Goal: Task Accomplishment & Management: Manage account settings

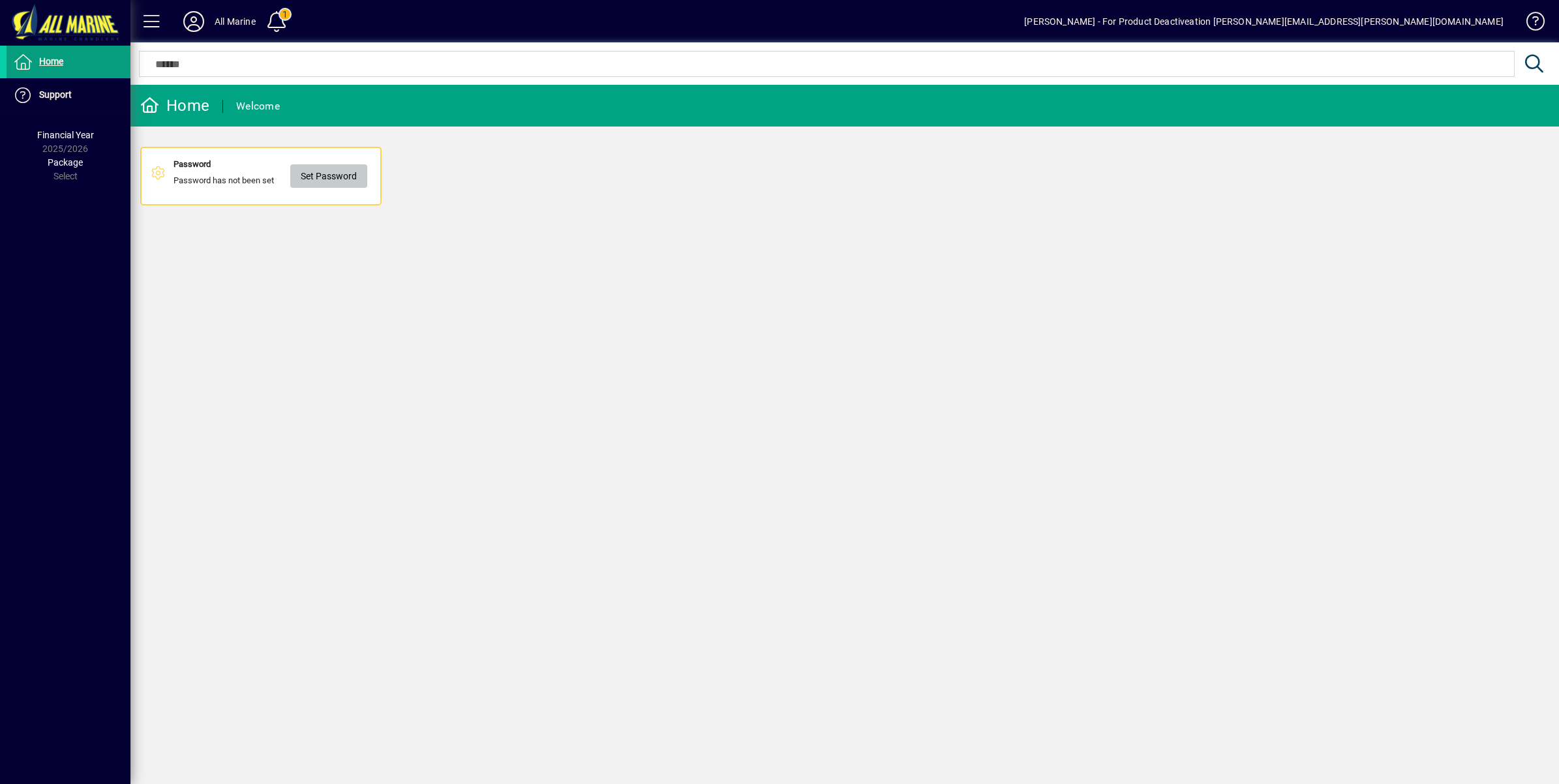
click at [338, 173] on span "Set Password" at bounding box center [329, 176] width 56 height 21
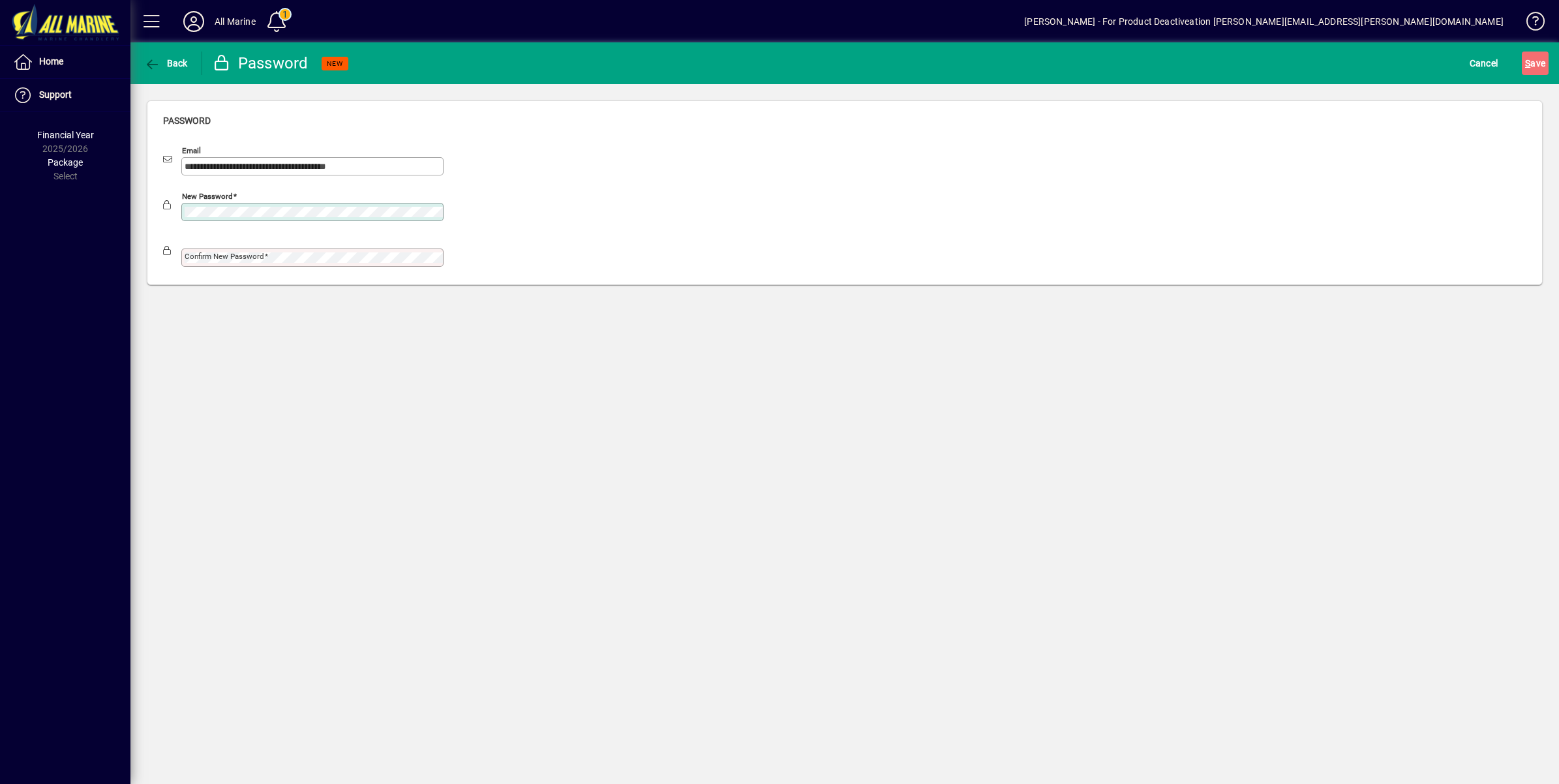
click at [191, 258] on mat-label "Confirm new password" at bounding box center [224, 256] width 79 height 9
click at [1535, 61] on span "S ave" at bounding box center [1536, 63] width 20 height 20
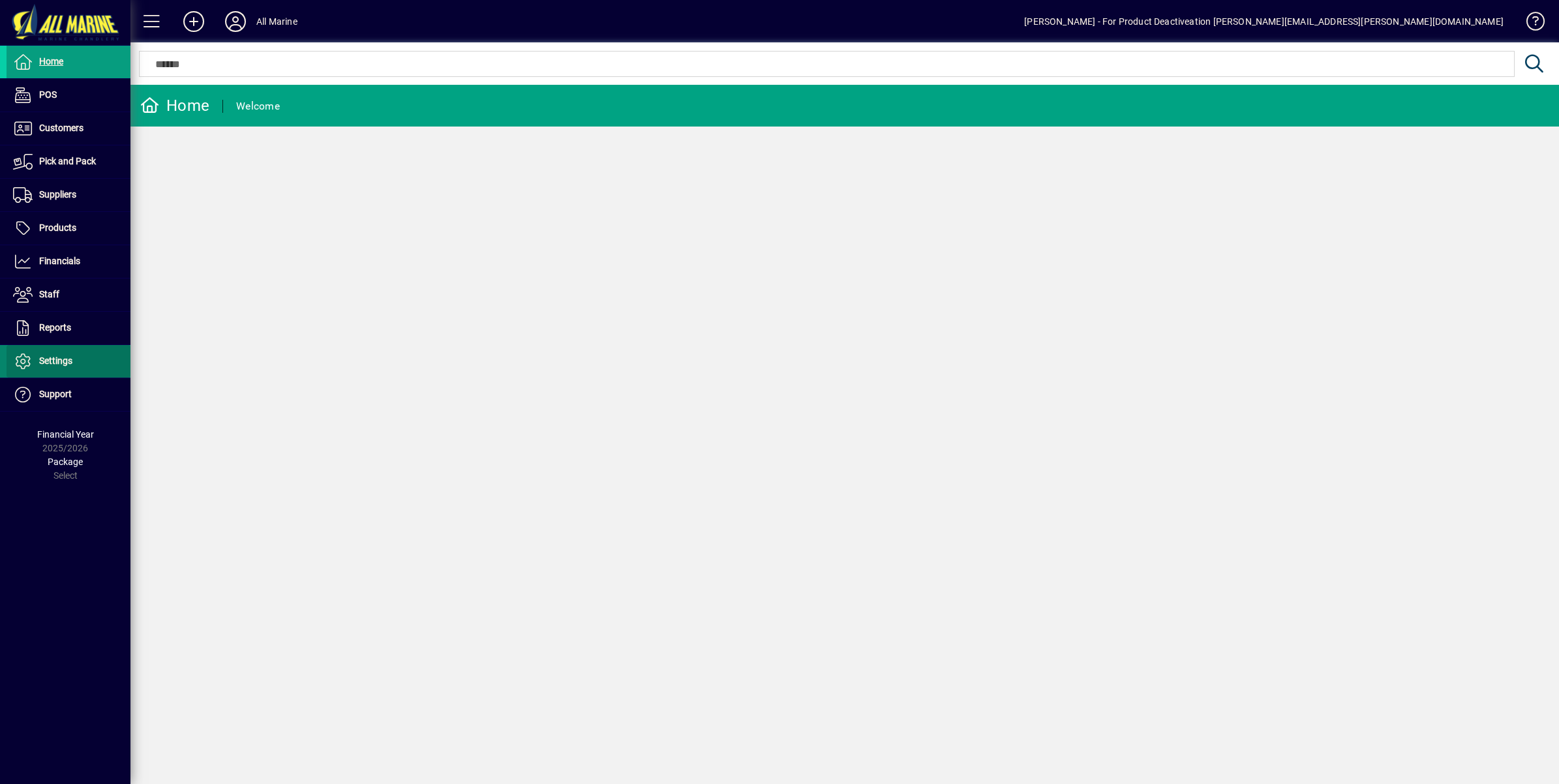
click at [52, 357] on span "Settings" at bounding box center [56, 360] width 34 height 10
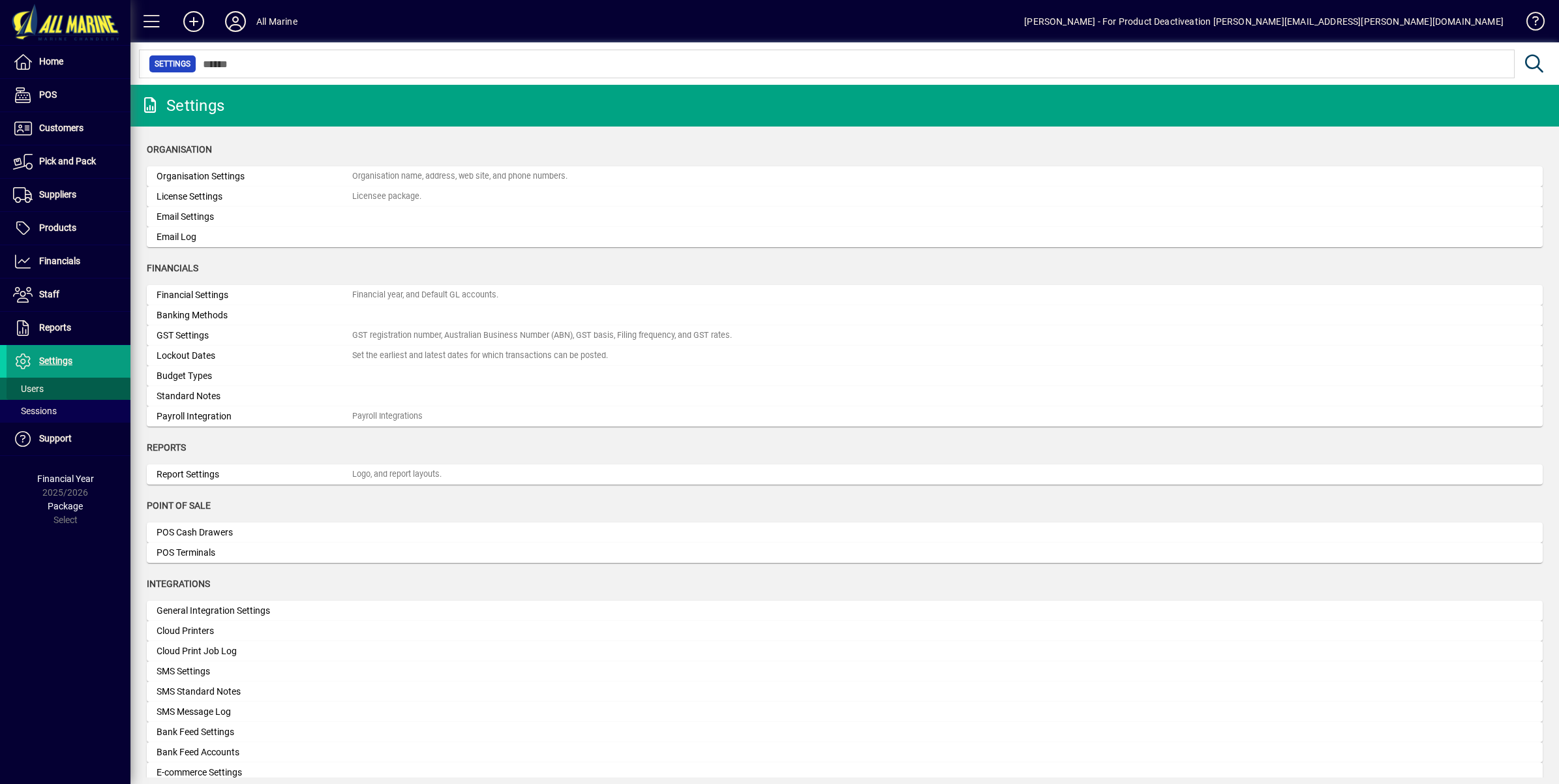
click at [41, 389] on span "Users" at bounding box center [28, 388] width 31 height 10
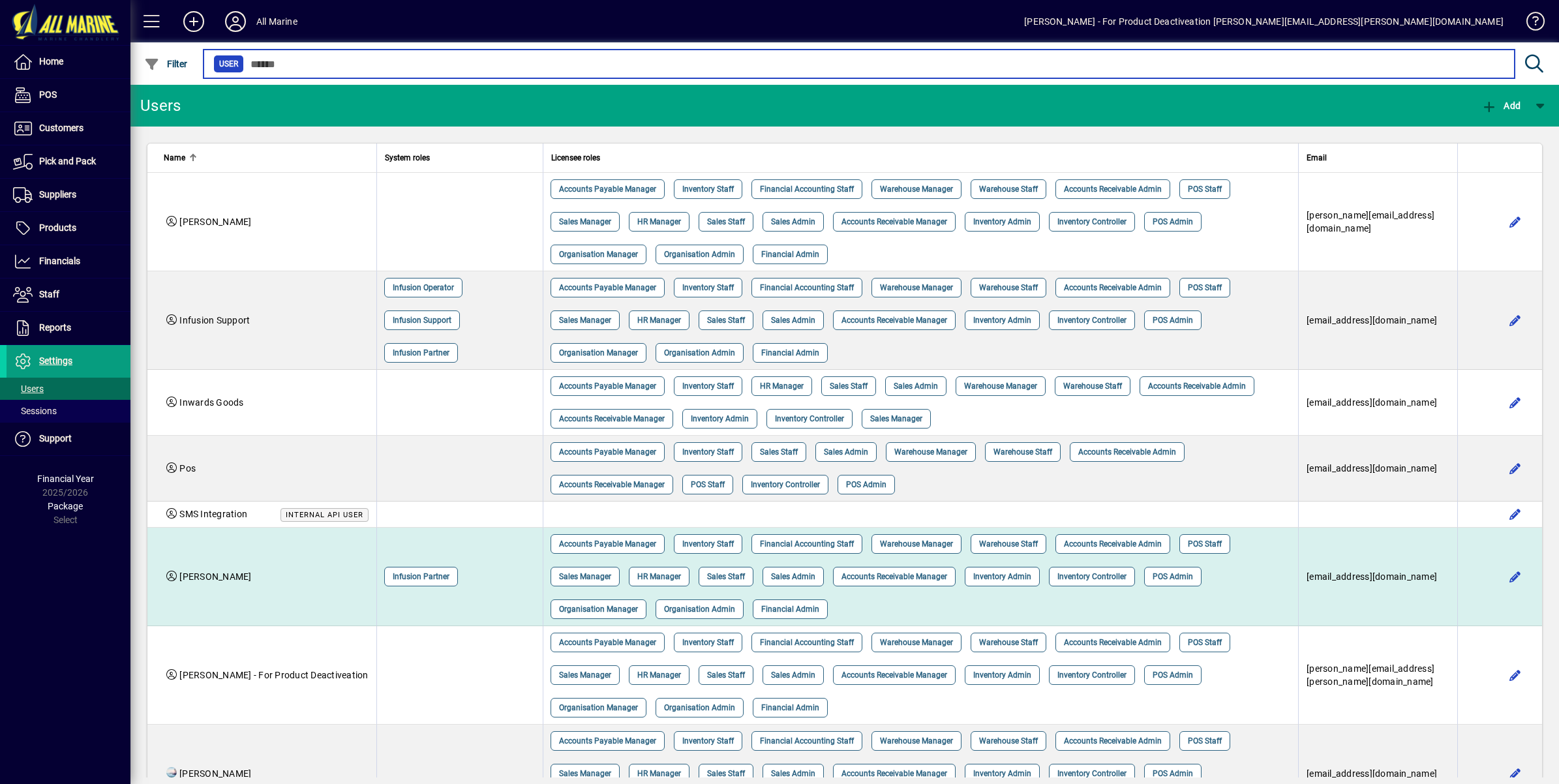
scroll to position [69, 0]
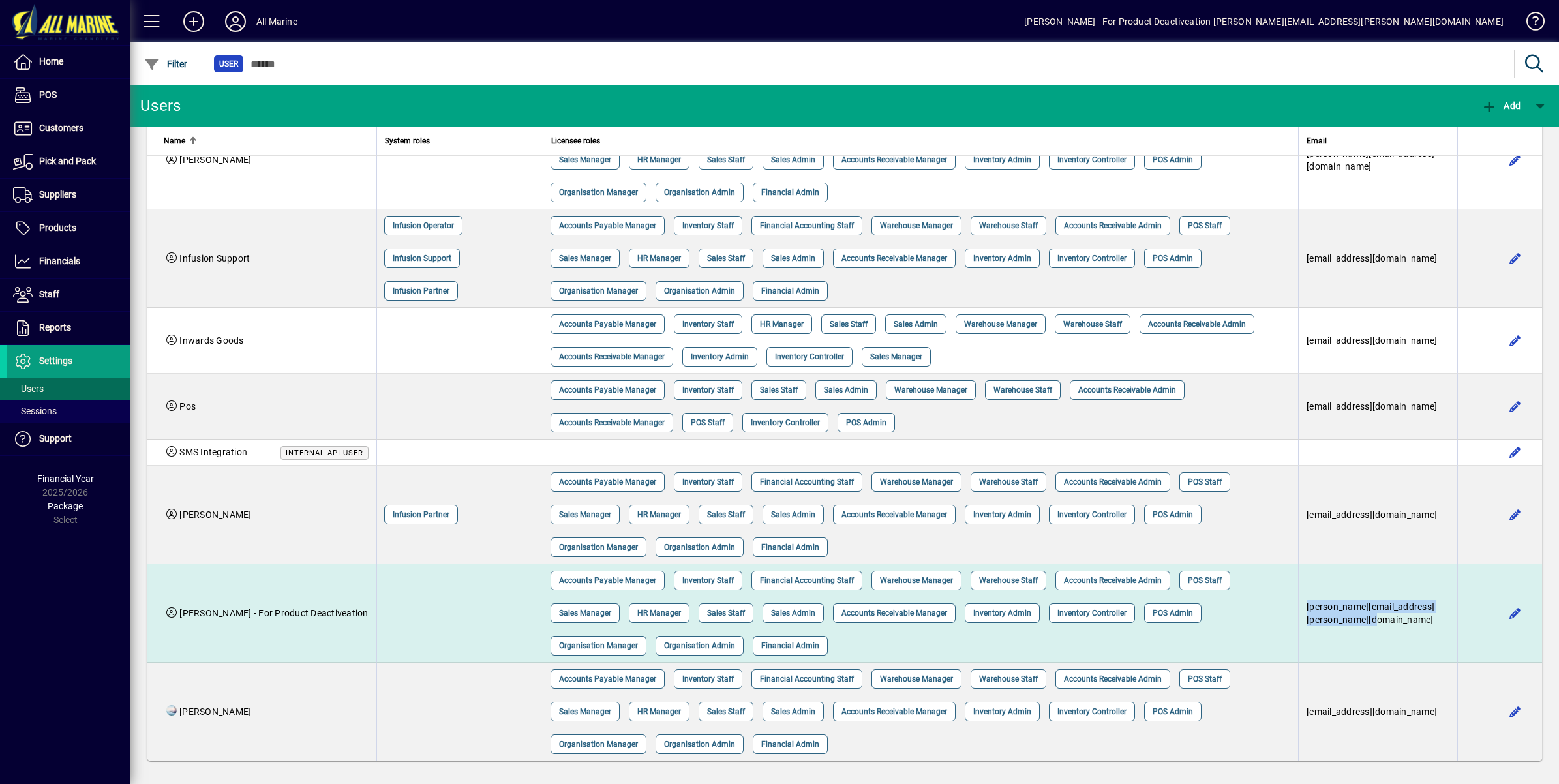
drag, startPoint x: 1442, startPoint y: 611, endPoint x: 1243, endPoint y: 617, distance: 199.1
click at [1298, 617] on td "[PERSON_NAME][EMAIL_ADDRESS][PERSON_NAME][DOMAIN_NAME]" at bounding box center [1377, 614] width 159 height 99
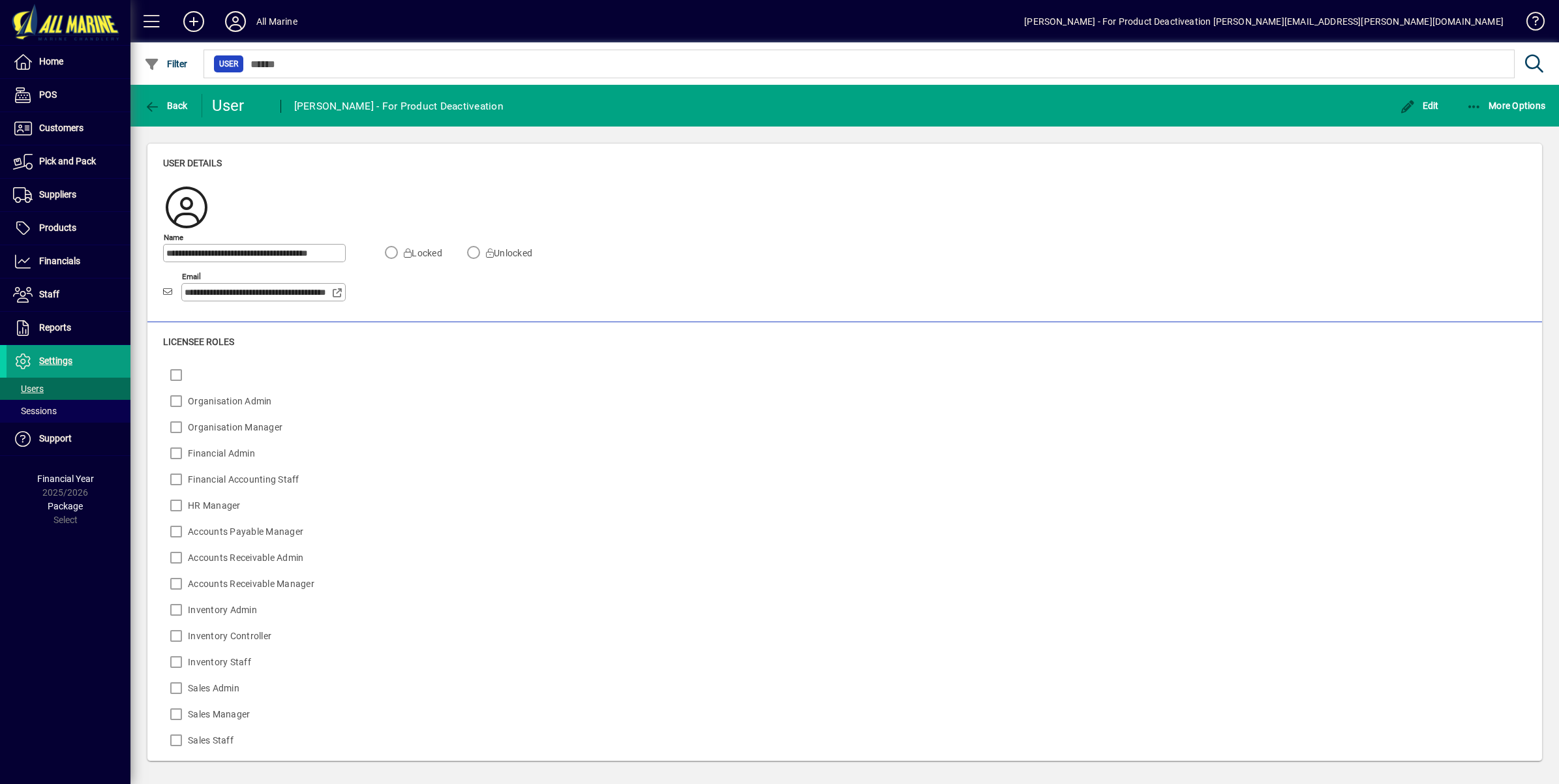
click at [215, 291] on input "**********" at bounding box center [258, 291] width 147 height 10
drag, startPoint x: 184, startPoint y: 292, endPoint x: 444, endPoint y: 293, distance: 260.0
click at [444, 293] on div "**********" at bounding box center [357, 277] width 387 height 78
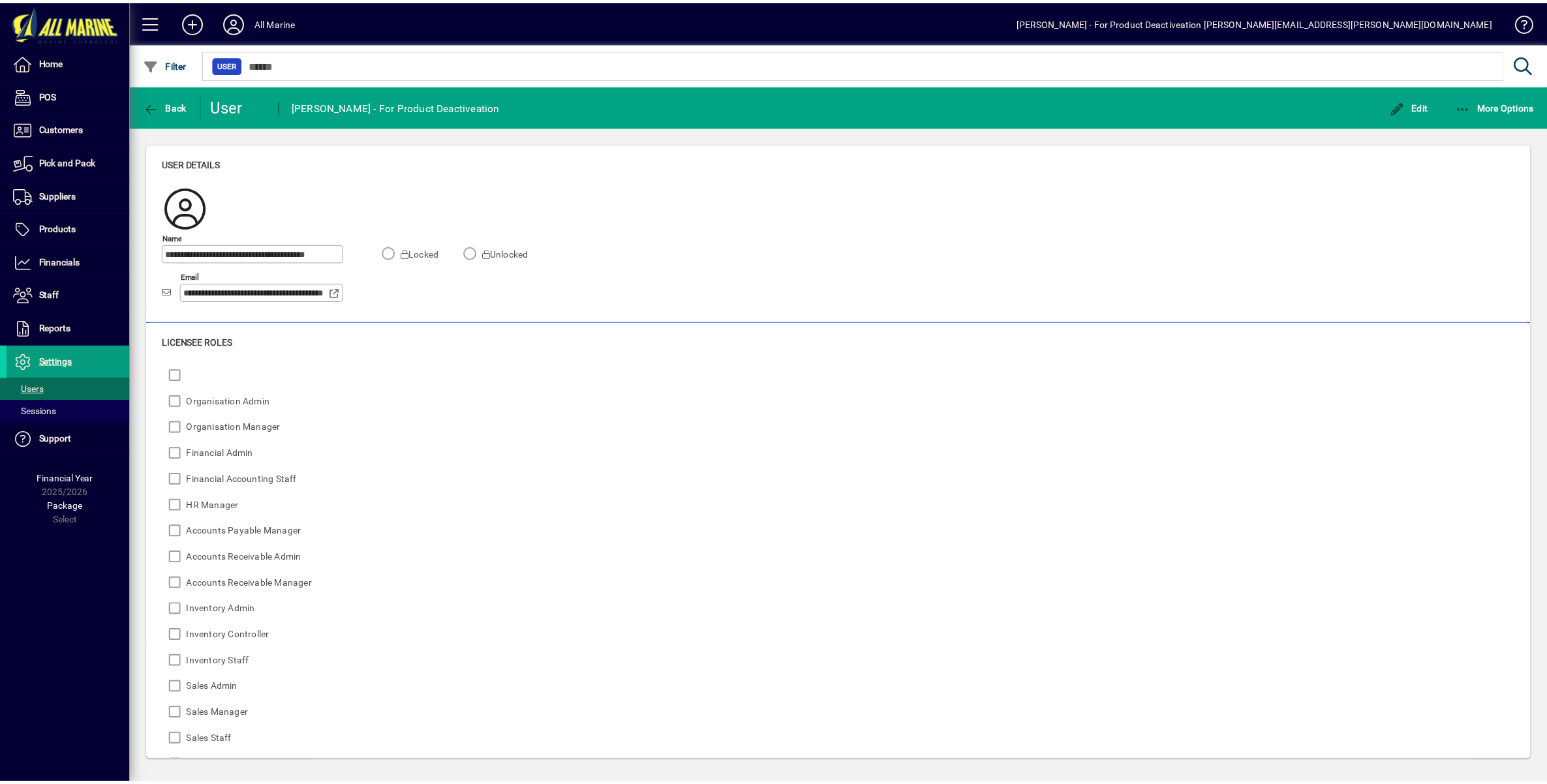
scroll to position [0, 0]
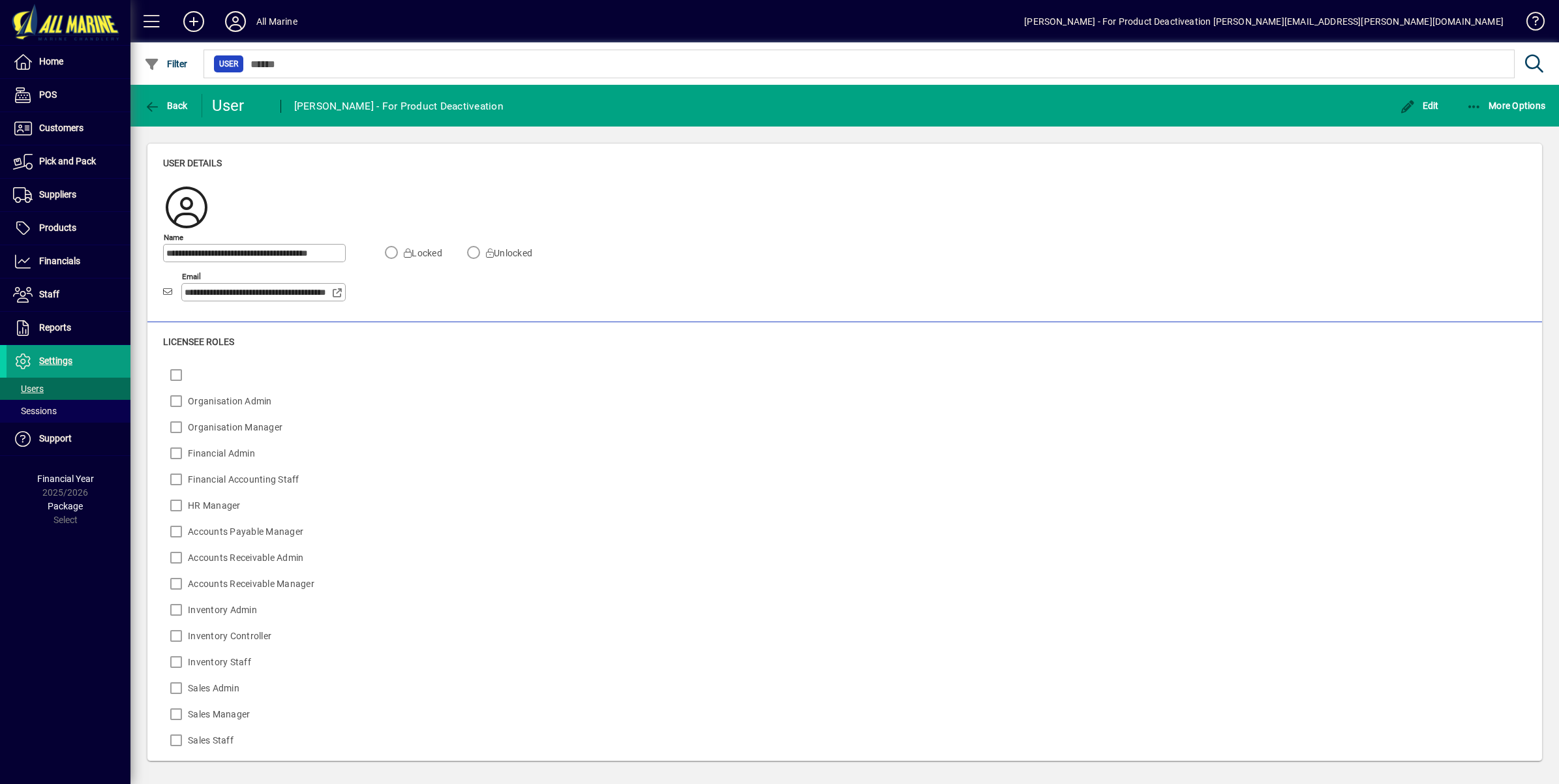
click at [603, 590] on div "Organisation Admin Organisation Manager Financial Admin Financial Accounting St…" at bounding box center [614, 649] width 902 height 574
click at [1428, 105] on span "Edit" at bounding box center [1419, 105] width 39 height 10
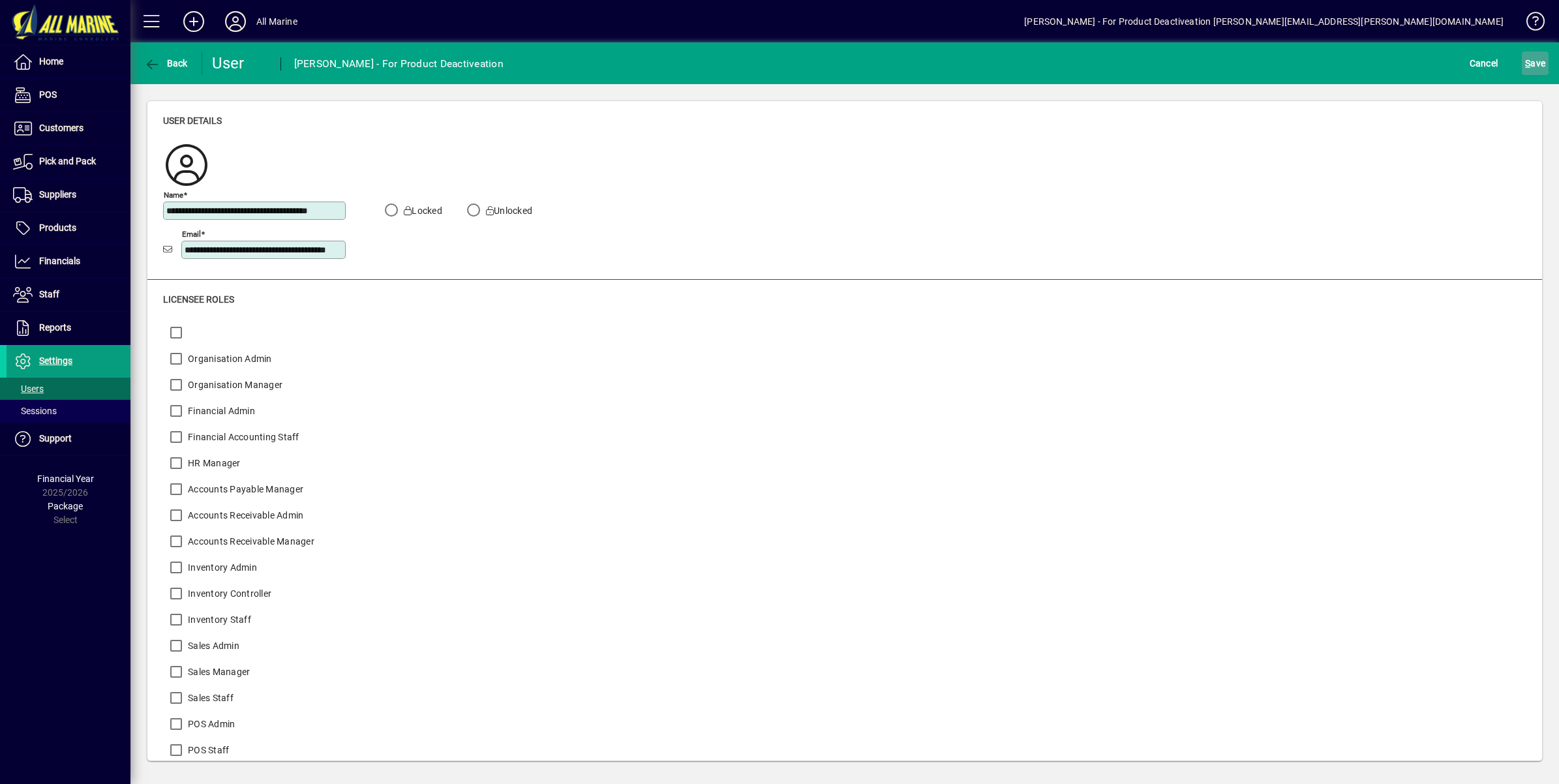
click at [1539, 61] on span "S ave" at bounding box center [1536, 63] width 20 height 20
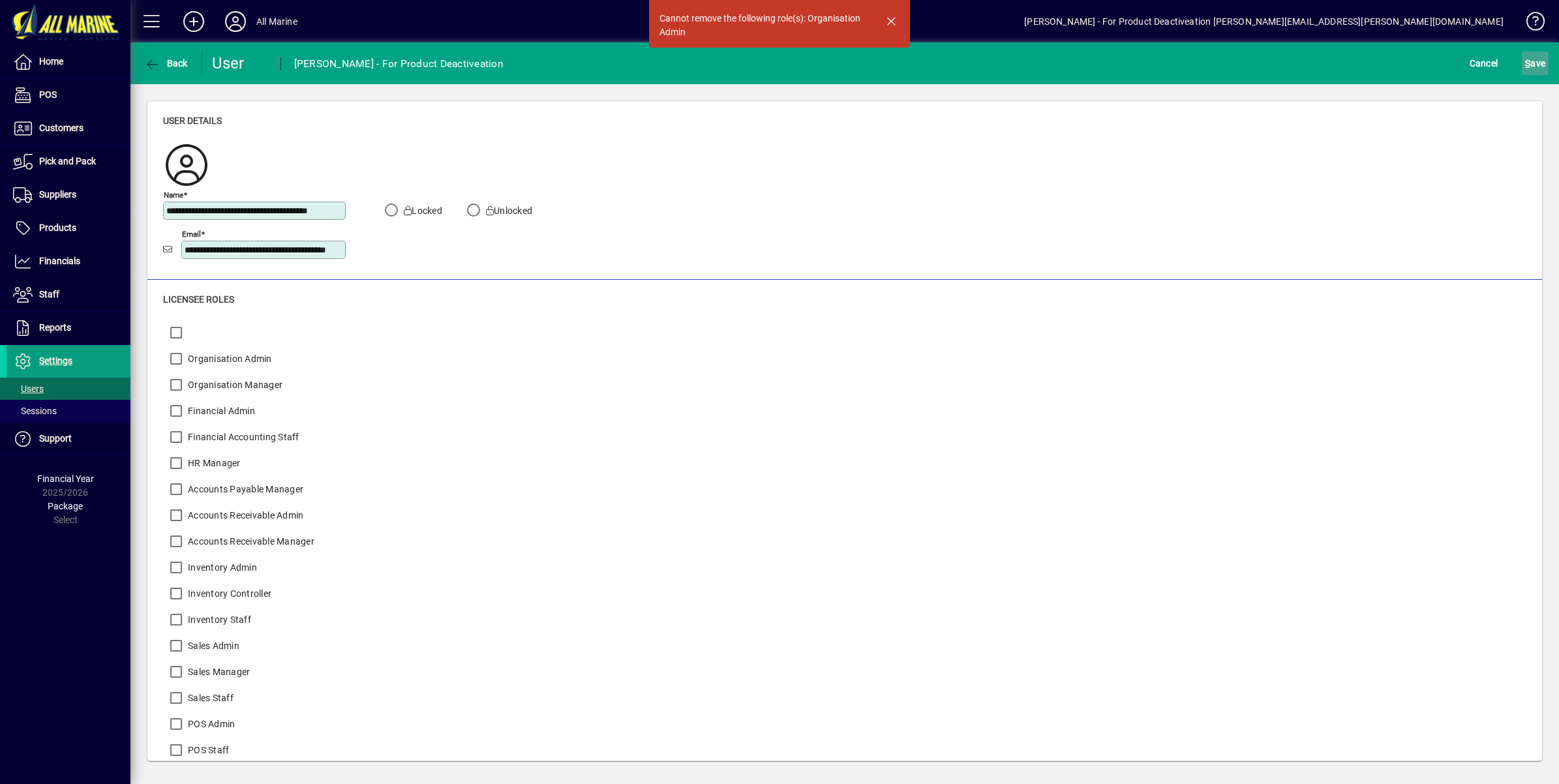
click at [1533, 59] on span "S ave" at bounding box center [1536, 63] width 20 height 20
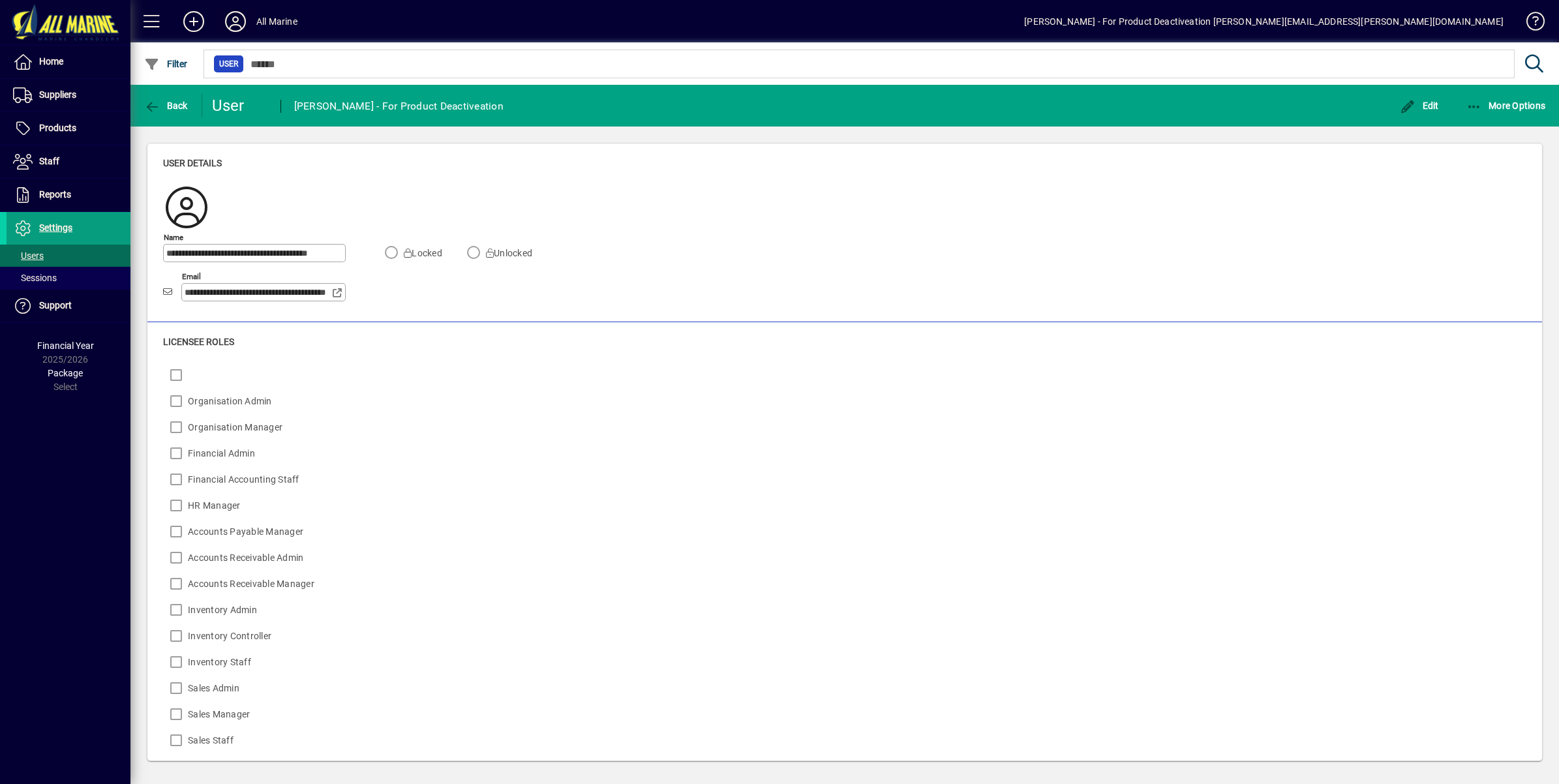
click at [234, 17] on icon at bounding box center [236, 21] width 26 height 20
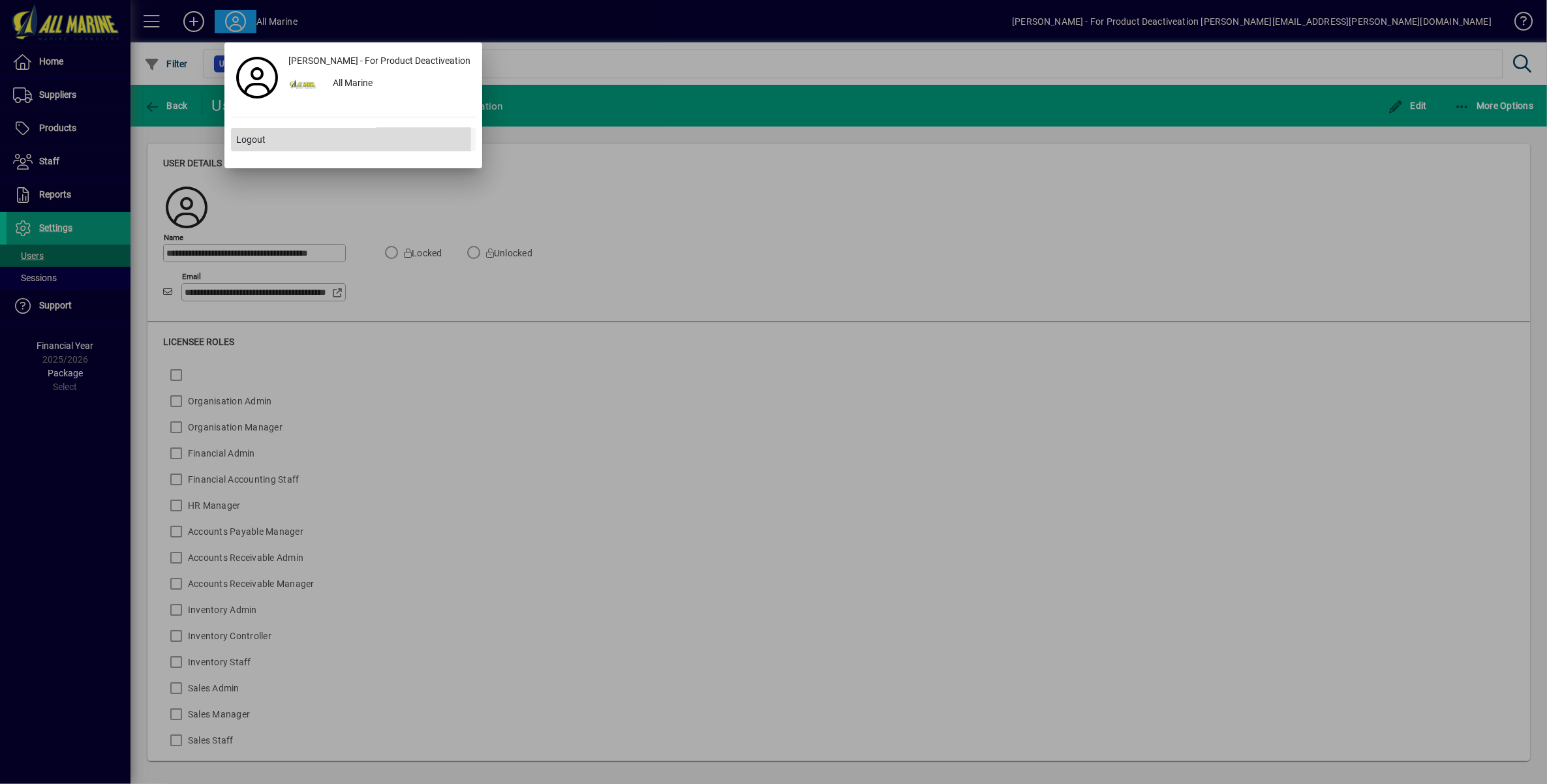
click at [258, 139] on span "Logout" at bounding box center [251, 140] width 30 height 14
